Goal: Transaction & Acquisition: Subscribe to service/newsletter

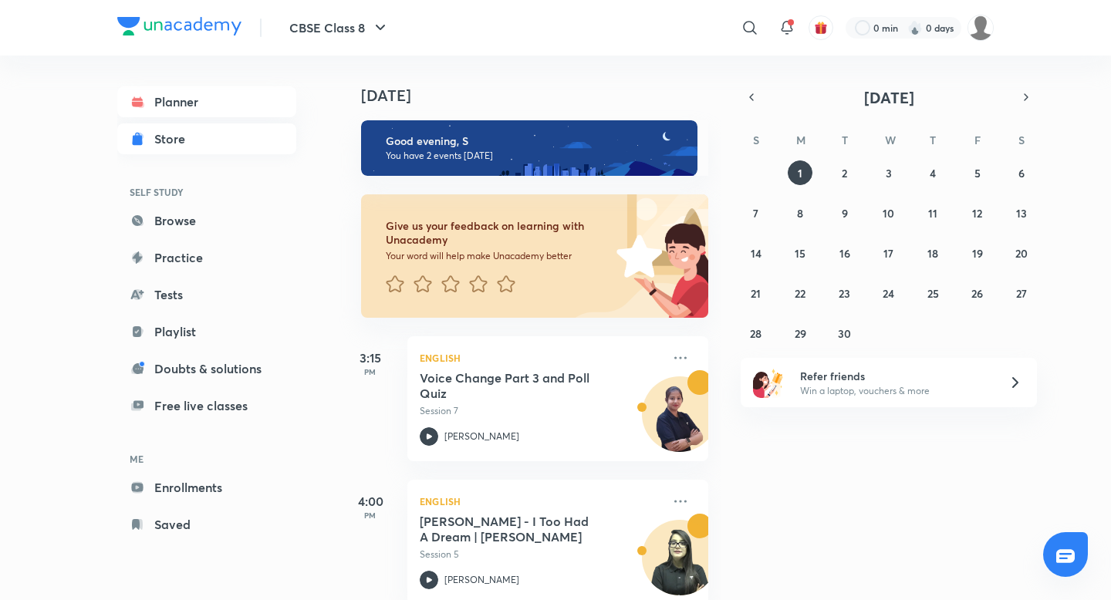
click at [165, 137] on div "Store" at bounding box center [174, 139] width 40 height 19
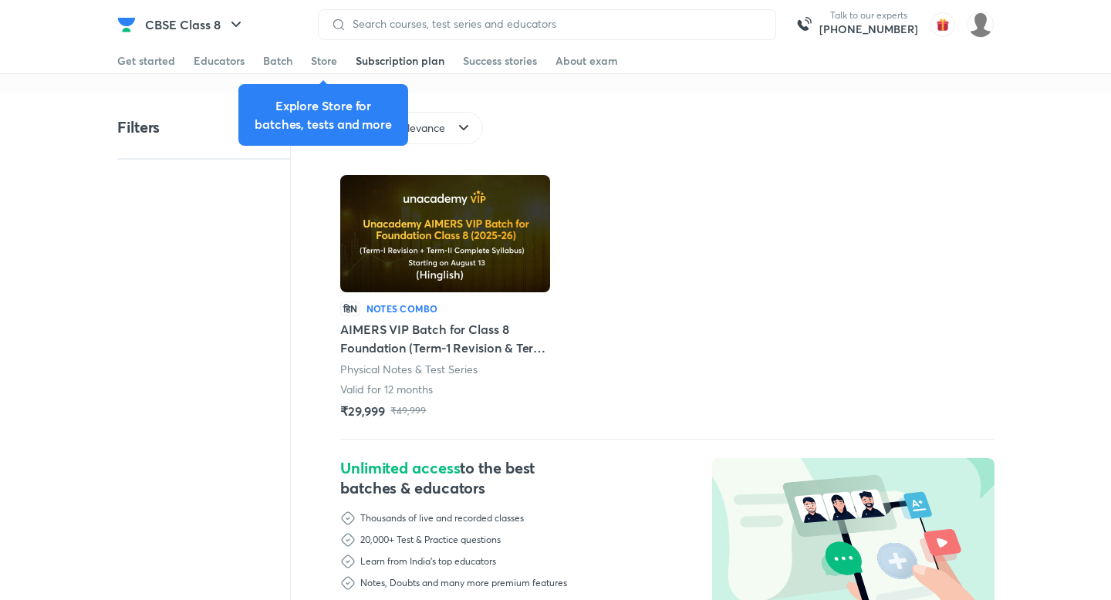
click at [401, 56] on div "Subscription plan" at bounding box center [400, 60] width 89 height 15
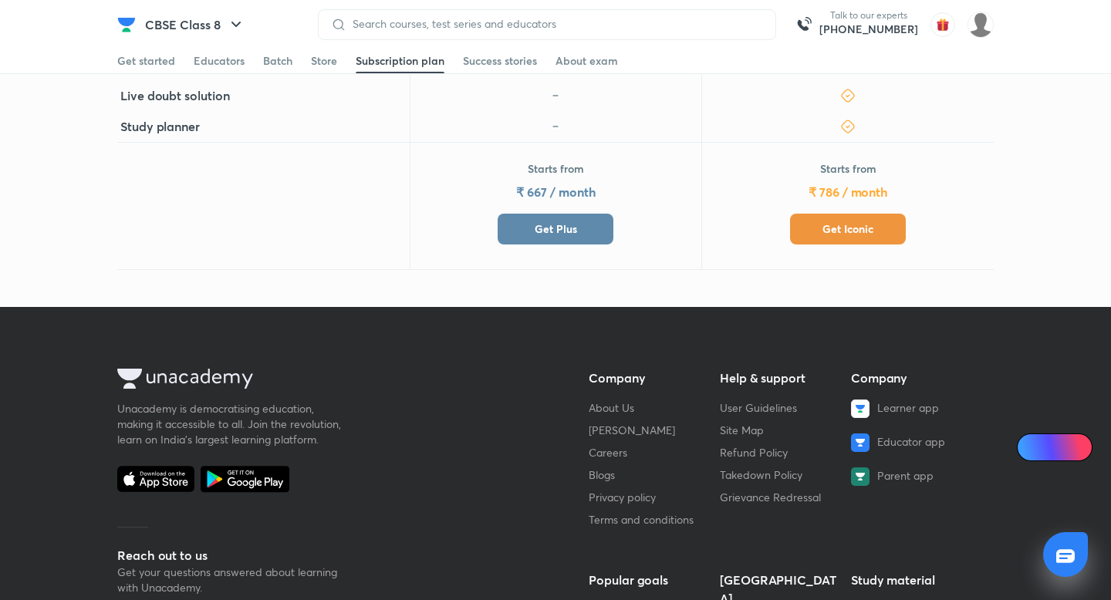
scroll to position [578, 0]
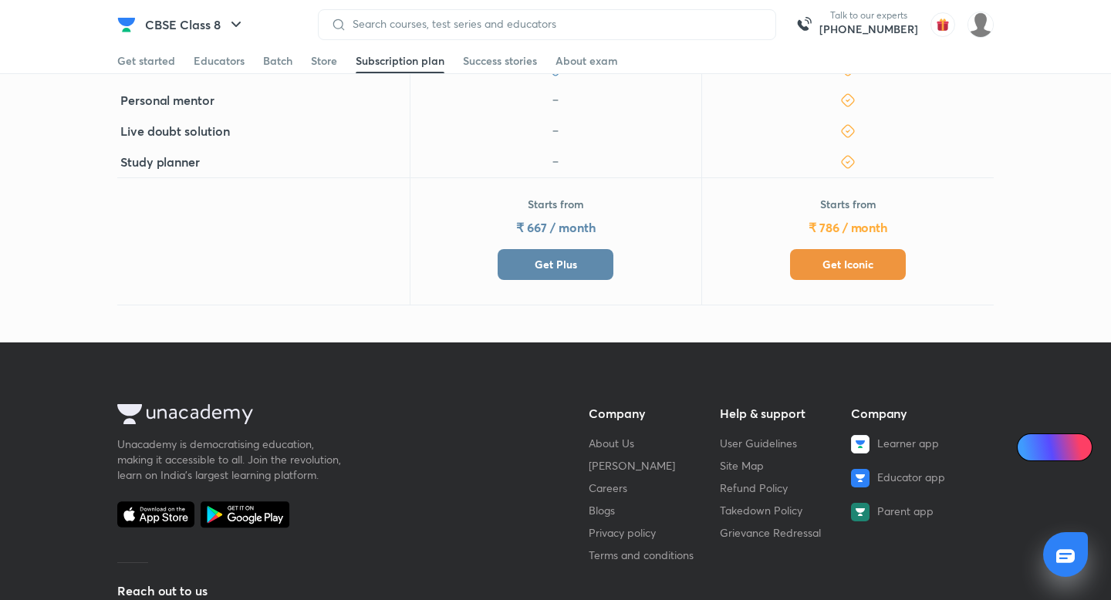
click at [527, 280] on div "Starts from ₹ 667 / month Get Plus" at bounding box center [556, 241] width 292 height 128
click at [527, 270] on button "Get Plus" at bounding box center [556, 264] width 116 height 31
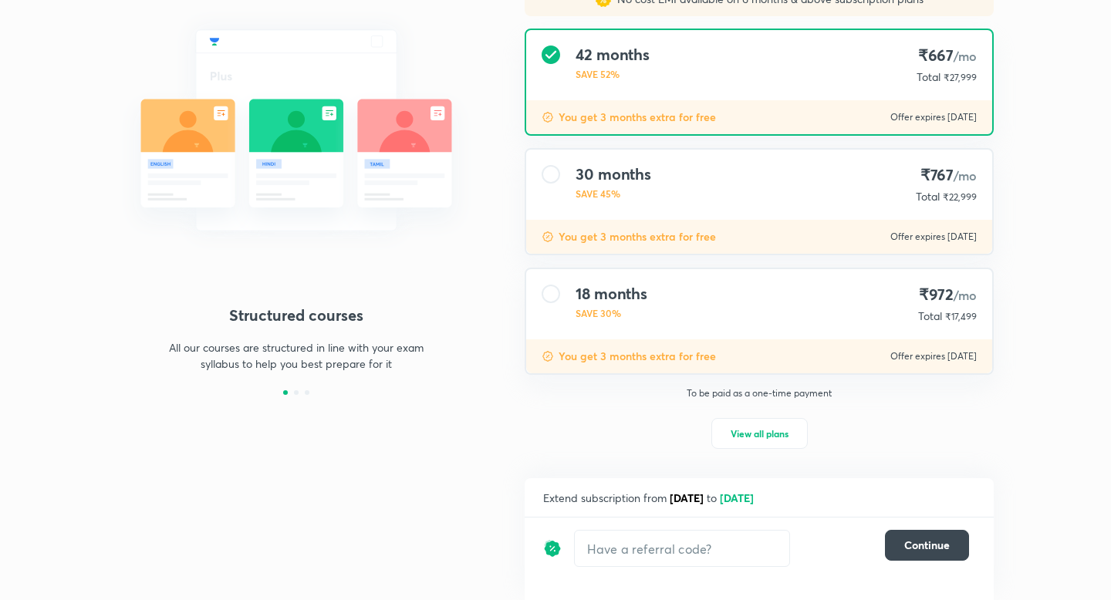
scroll to position [159, 0]
click at [896, 554] on button "Continue" at bounding box center [927, 545] width 84 height 31
